Goal: Information Seeking & Learning: Learn about a topic

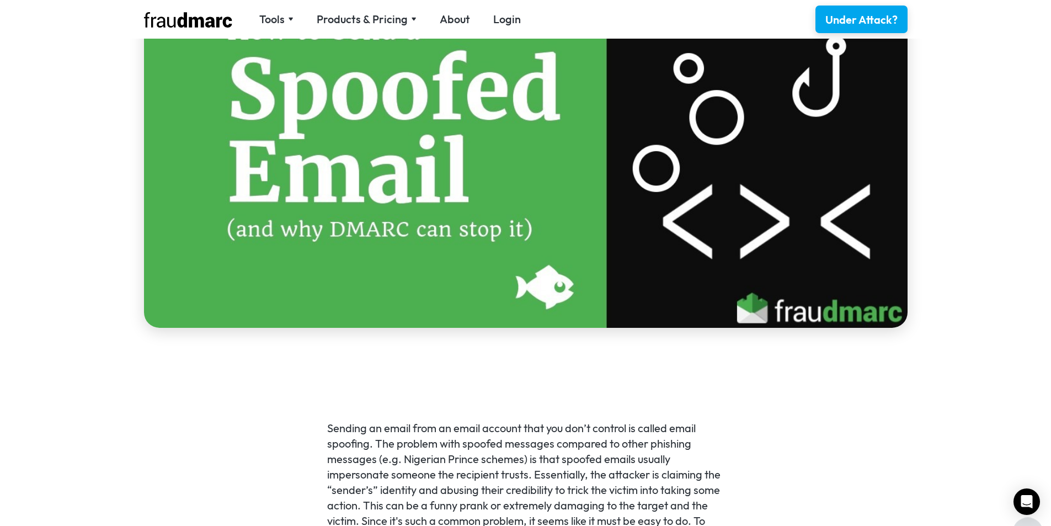
scroll to position [607, 0]
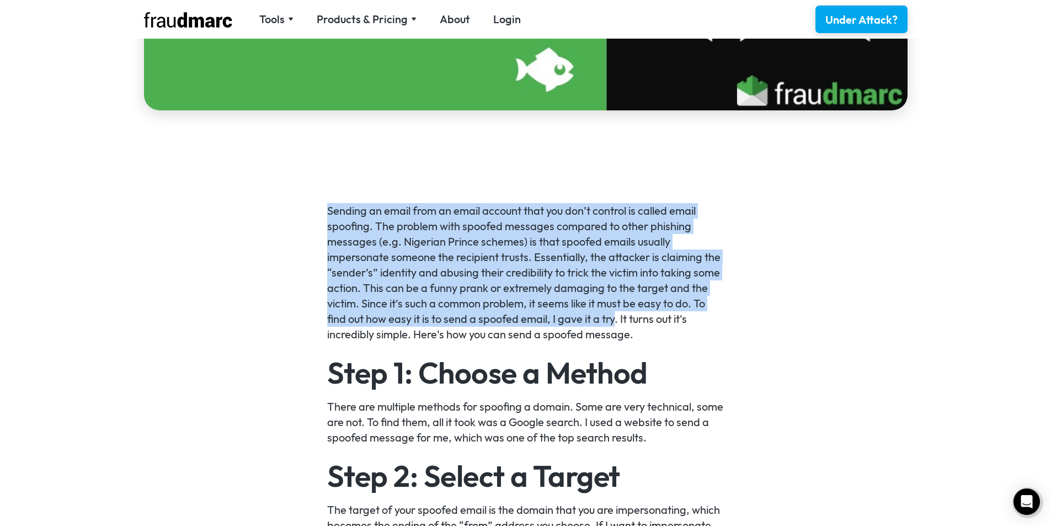
drag, startPoint x: 314, startPoint y: 211, endPoint x: 617, endPoint y: 312, distance: 319.3
click at [617, 312] on p "Sending an email from an email account that you don’t control is called email s…" at bounding box center [525, 272] width 396 height 139
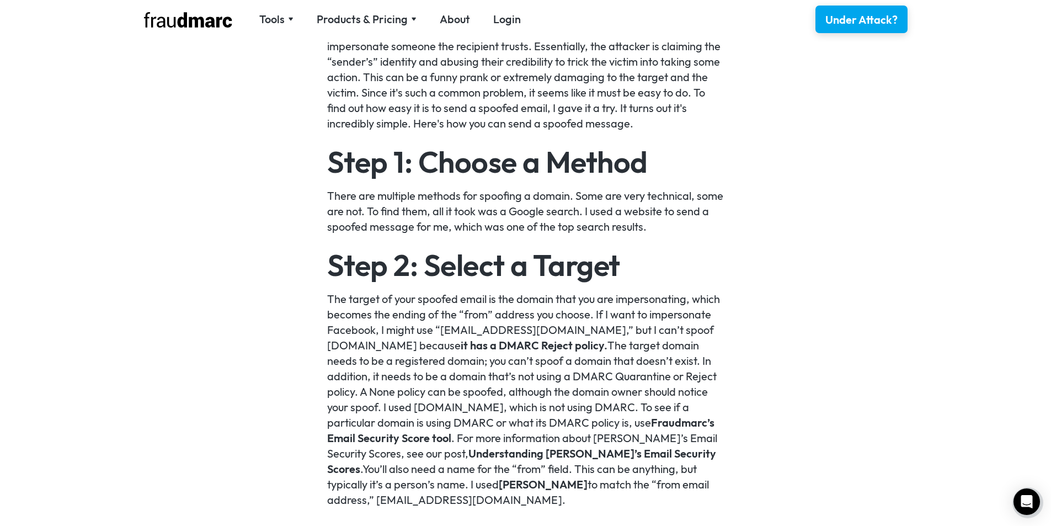
scroll to position [882, 0]
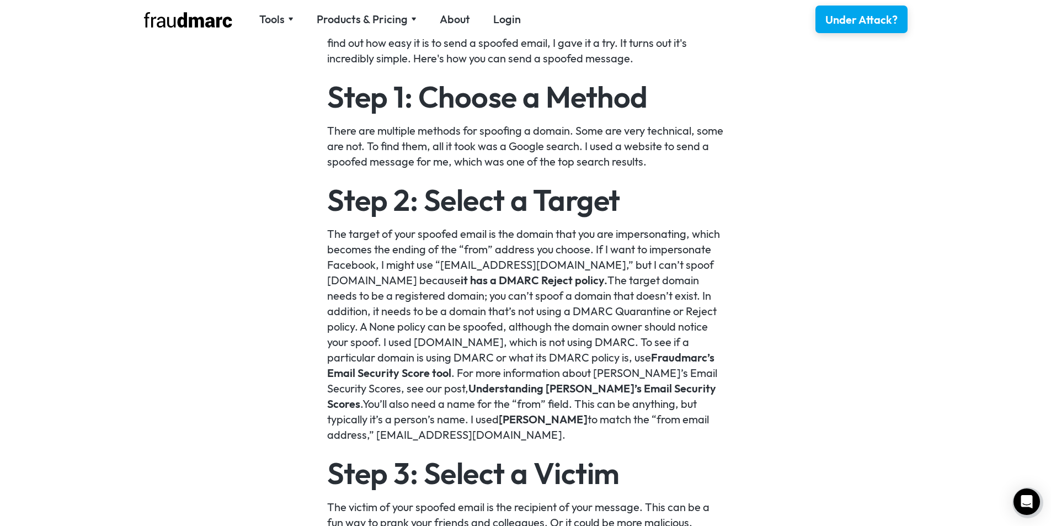
click at [337, 232] on p "The target of your spoofed email is the domain that you are impersonating, whic…" at bounding box center [525, 334] width 396 height 216
click at [337, 233] on p "The target of your spoofed email is the domain that you are impersonating, whic…" at bounding box center [525, 334] width 396 height 216
click at [497, 232] on p "The target of your spoofed email is the domain that you are impersonating, whic…" at bounding box center [525, 334] width 396 height 216
drag, startPoint x: 326, startPoint y: 246, endPoint x: 496, endPoint y: 249, distance: 169.9
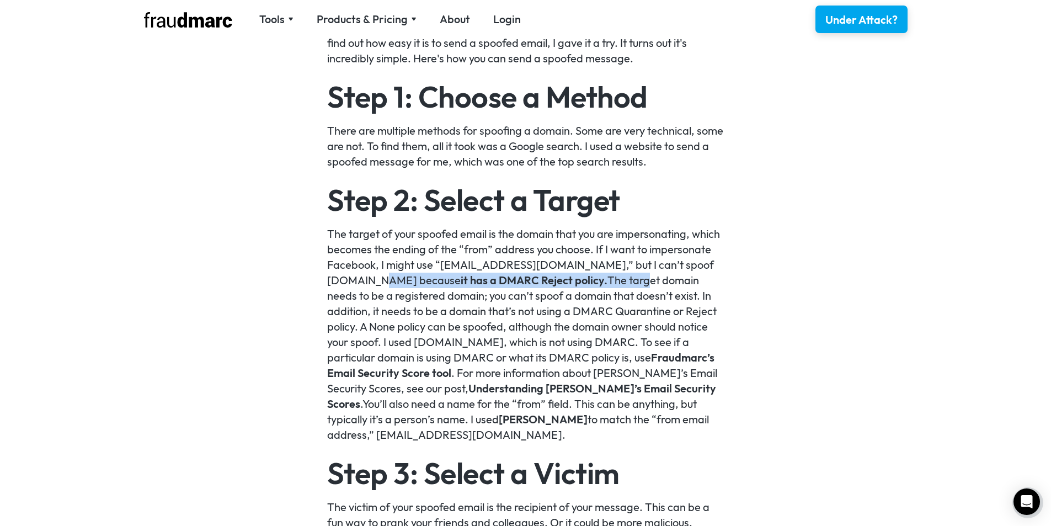
drag, startPoint x: 412, startPoint y: 277, endPoint x: 631, endPoint y: 275, distance: 219.5
click at [631, 275] on p "The target of your spoofed email is the domain that you are impersonating, whic…" at bounding box center [525, 334] width 396 height 216
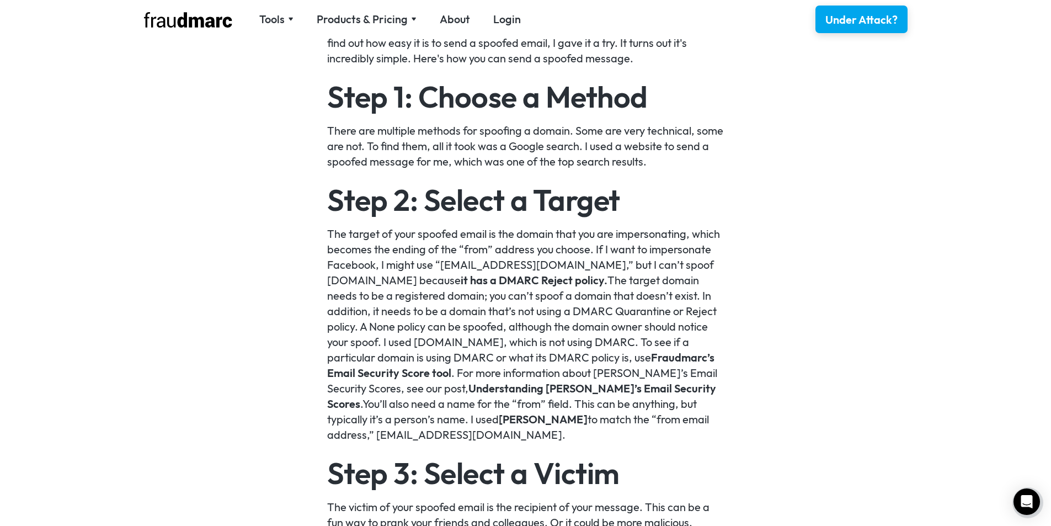
click at [647, 275] on p "The target of your spoofed email is the domain that you are impersonating, whic…" at bounding box center [525, 334] width 396 height 216
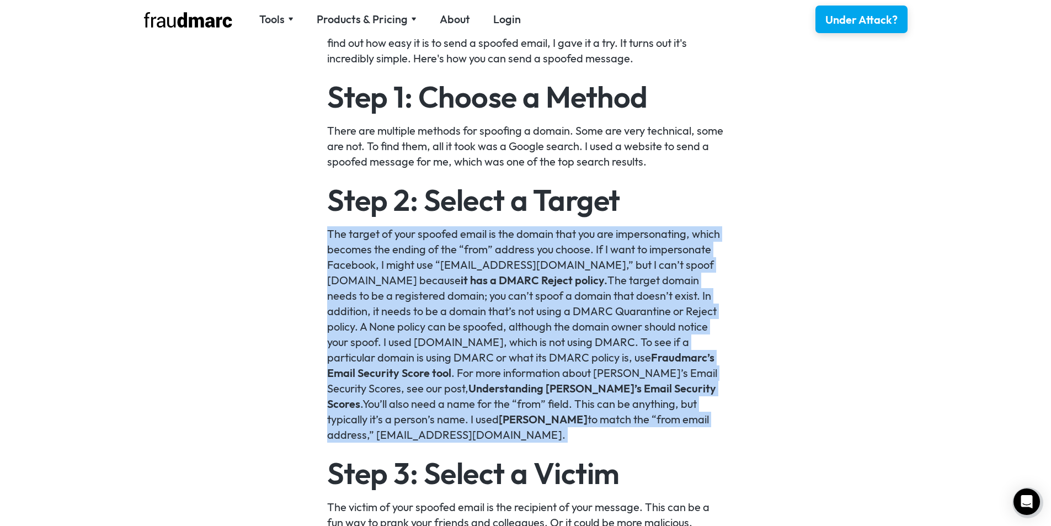
drag, startPoint x: 257, startPoint y: 240, endPoint x: 261, endPoint y: 274, distance: 33.9
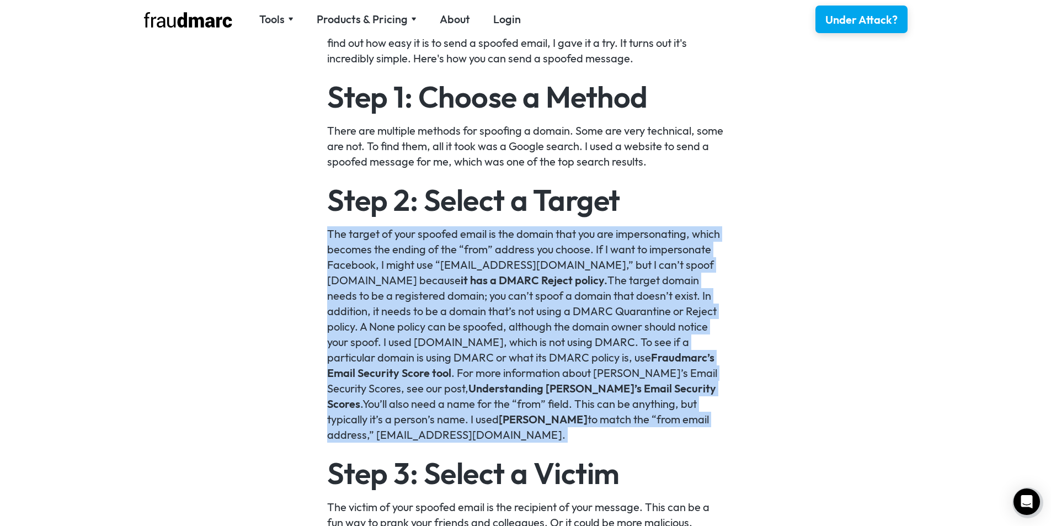
drag, startPoint x: 269, startPoint y: 226, endPoint x: 284, endPoint y: 277, distance: 53.6
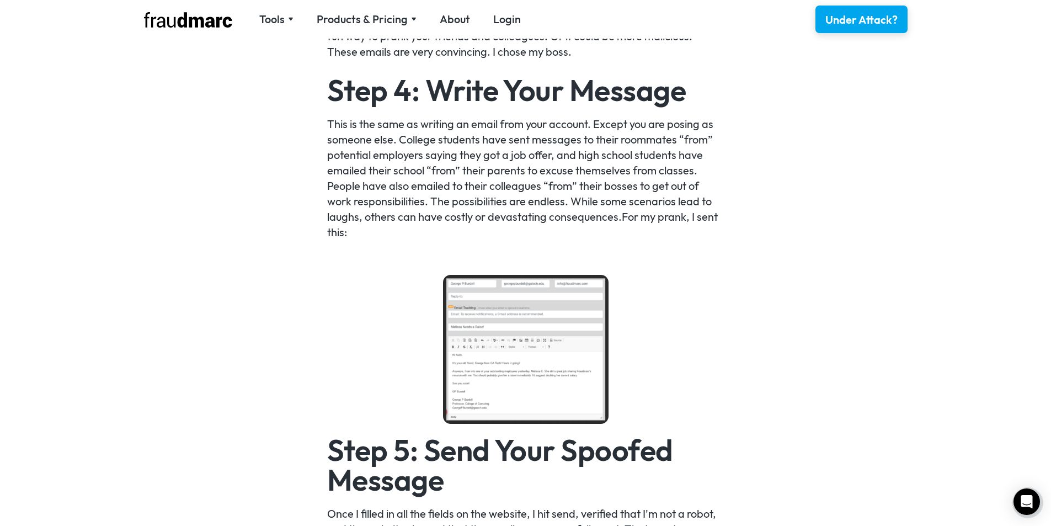
scroll to position [1379, 0]
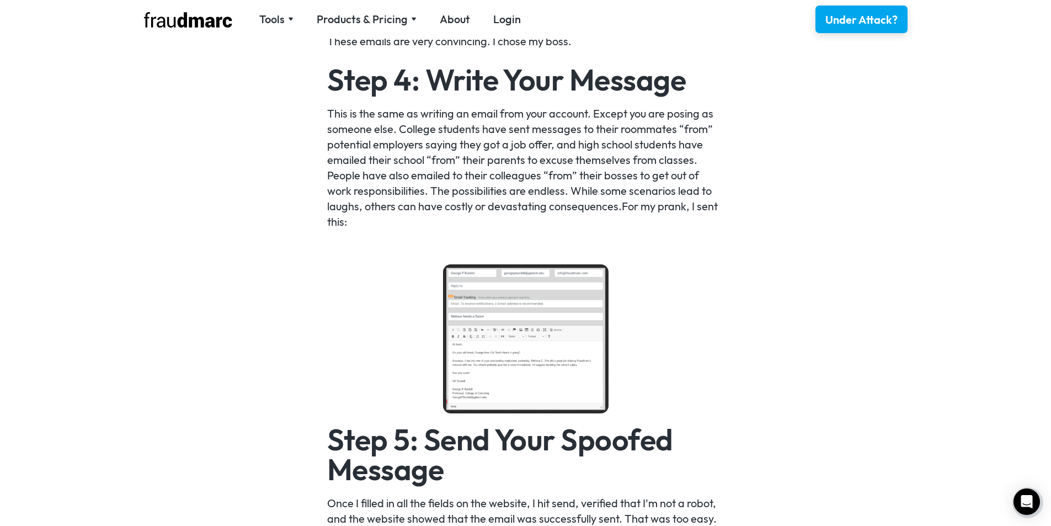
click at [542, 342] on img at bounding box center [525, 338] width 165 height 149
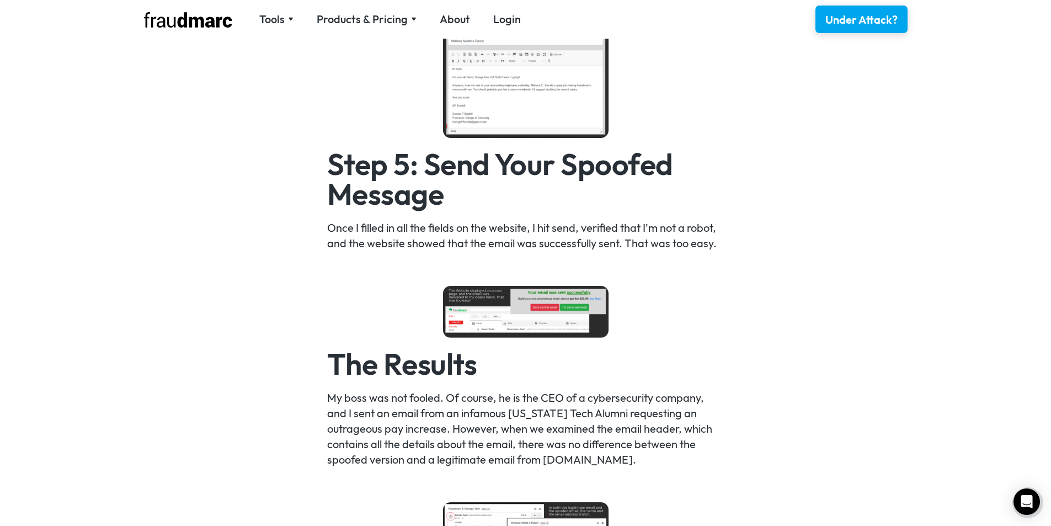
scroll to position [1654, 0]
click at [312, 227] on div "Sending an email from an email account that you don’t control is called email s…" at bounding box center [525, 202] width 1051 height 2248
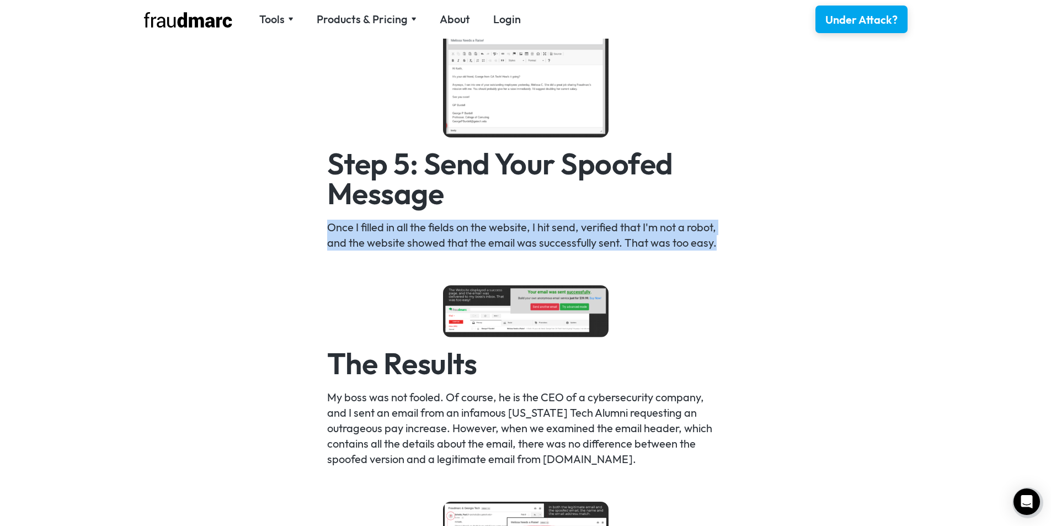
click at [312, 227] on div "Sending an email from an email account that you don’t control is called email s…" at bounding box center [525, 202] width 1051 height 2248
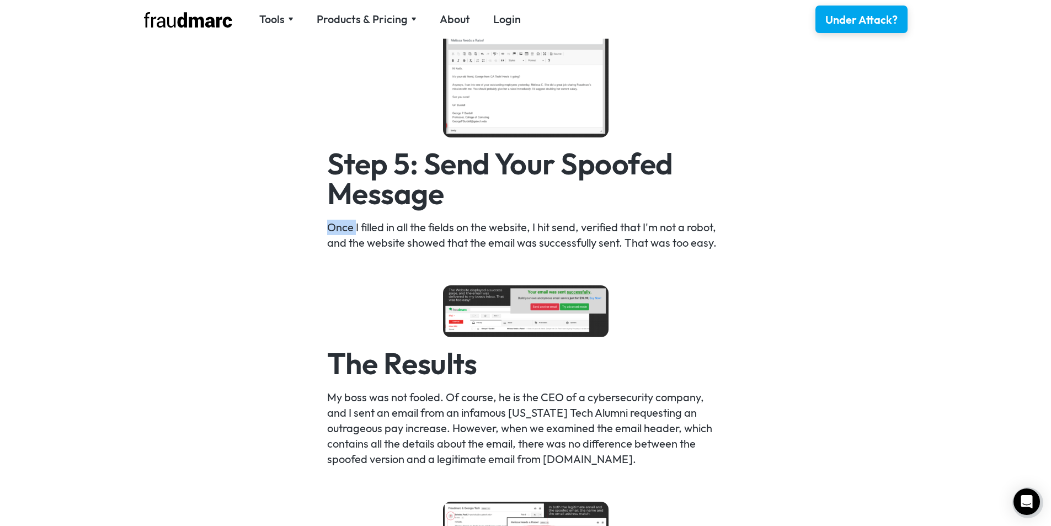
click at [312, 227] on div "Sending an email from an email account that you don’t control is called email s…" at bounding box center [525, 202] width 1051 height 2248
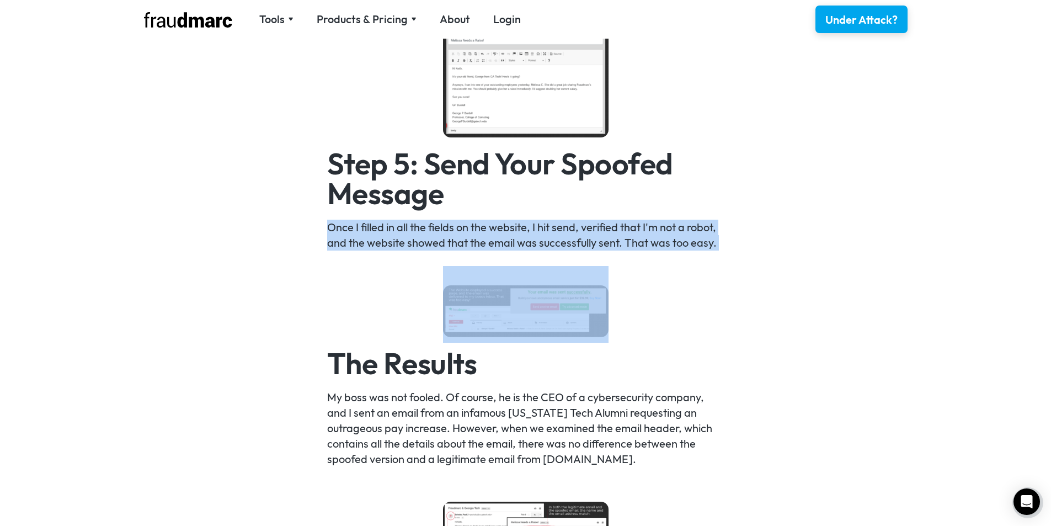
drag, startPoint x: 312, startPoint y: 227, endPoint x: 309, endPoint y: 250, distance: 23.3
click at [309, 250] on div "Sending an email from an email account that you don’t control is called email s…" at bounding box center [525, 202] width 1051 height 2248
click at [306, 223] on div "Sending an email from an email account that you don’t control is called email s…" at bounding box center [525, 202] width 1051 height 2248
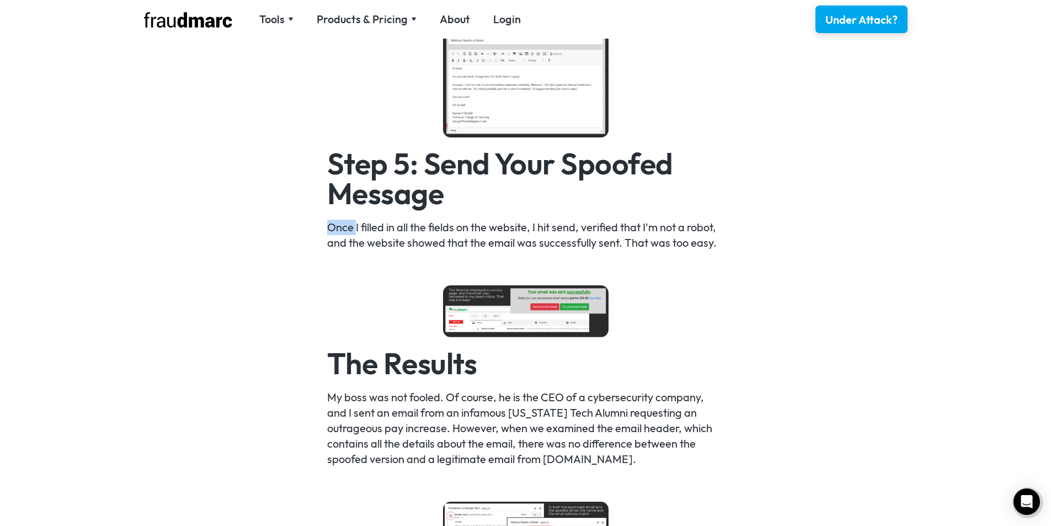
click at [306, 223] on div "Sending an email from an email account that you don’t control is called email s…" at bounding box center [525, 202] width 1051 height 2248
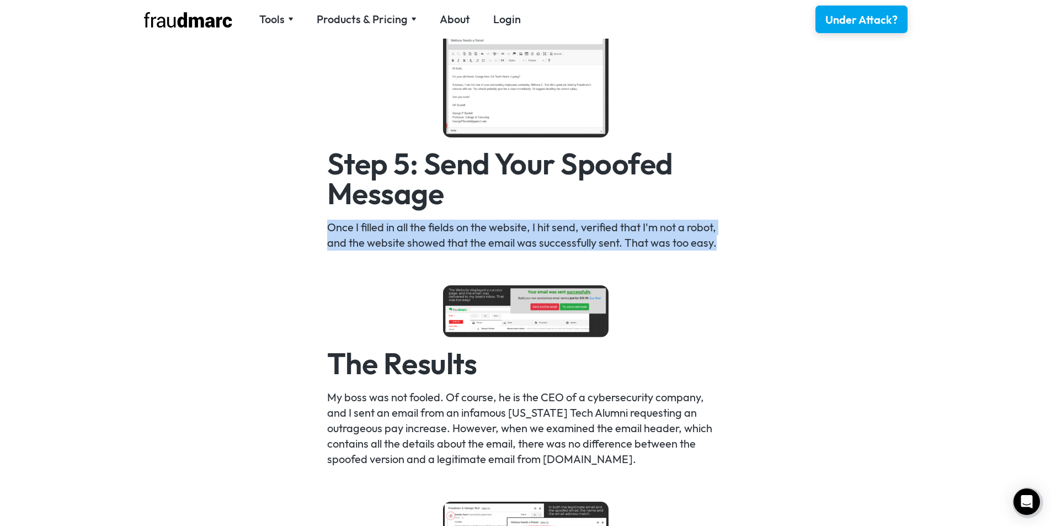
drag, startPoint x: 305, startPoint y: 223, endPoint x: 305, endPoint y: 233, distance: 9.9
click at [305, 233] on div "Sending an email from an email account that you don’t control is called email s…" at bounding box center [525, 202] width 1051 height 2248
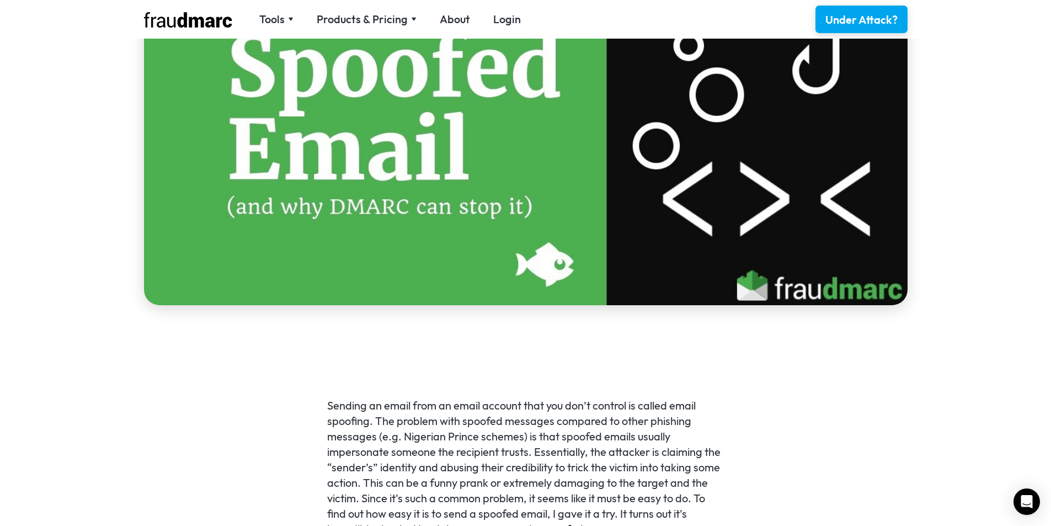
scroll to position [772, 0]
